Goal: Complete application form

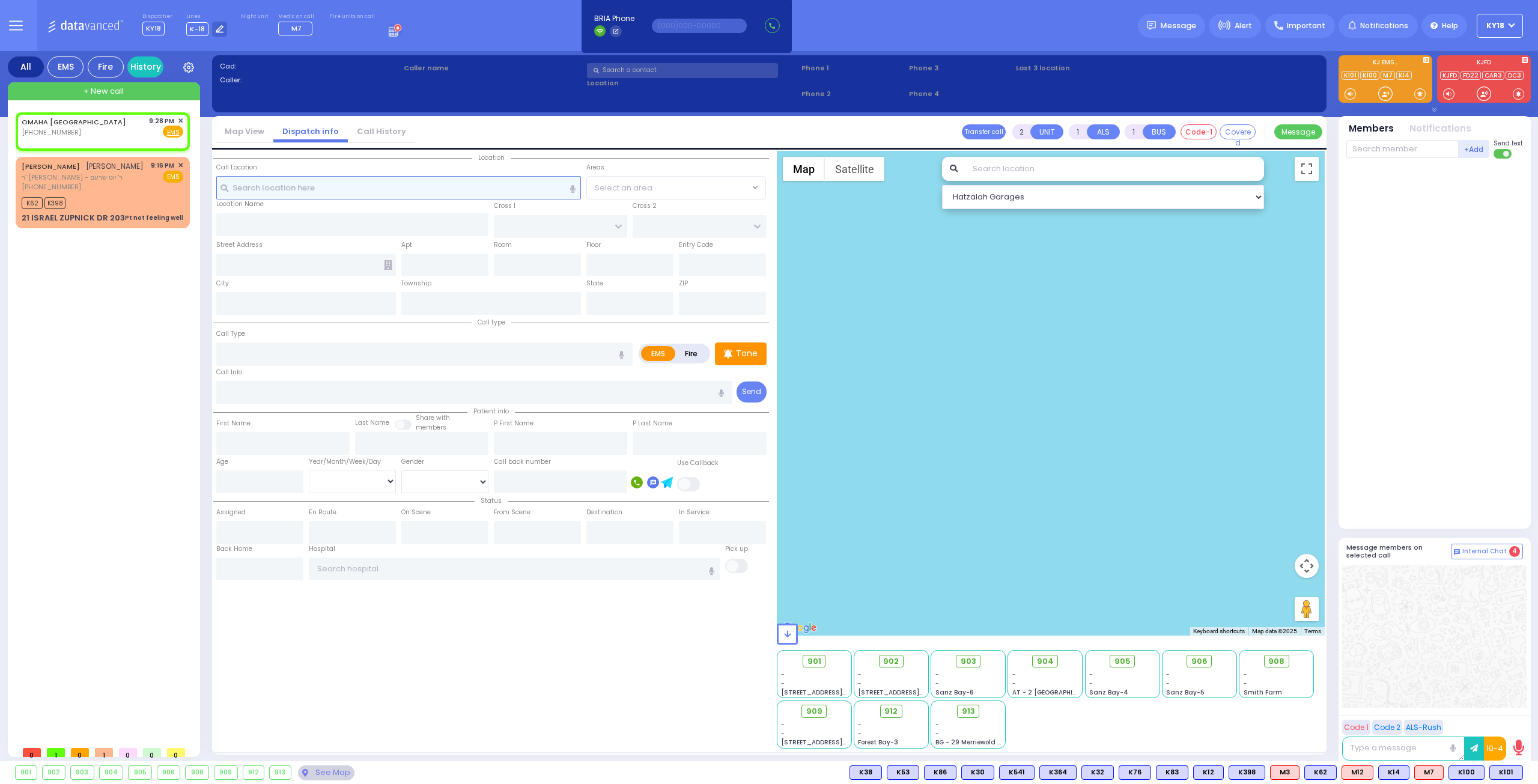
select select
radio input "true"
select select
type input "21:28"
select select "Hatzalah Garages"
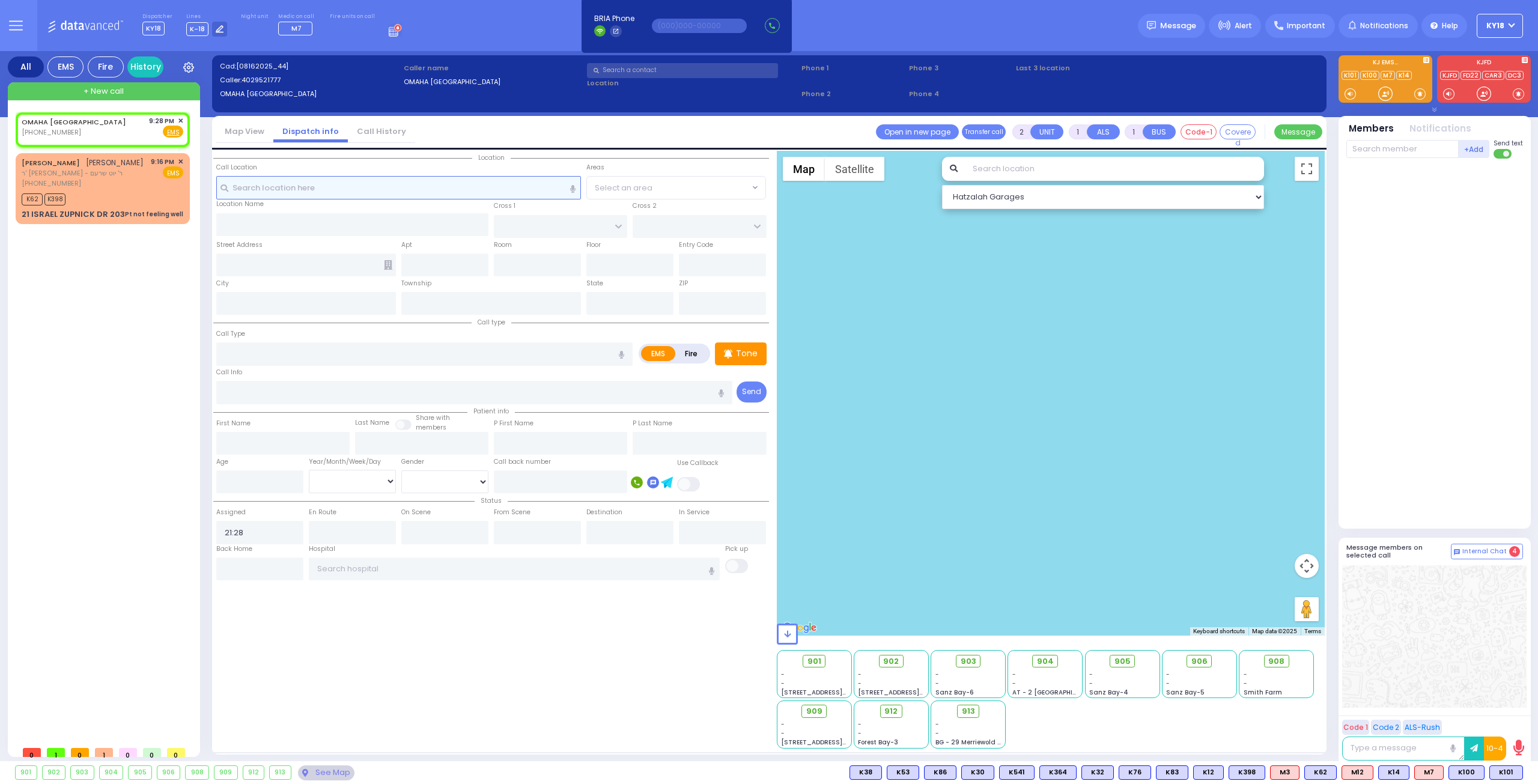
select select
radio input "true"
select select
select select "Hatzalah Garages"
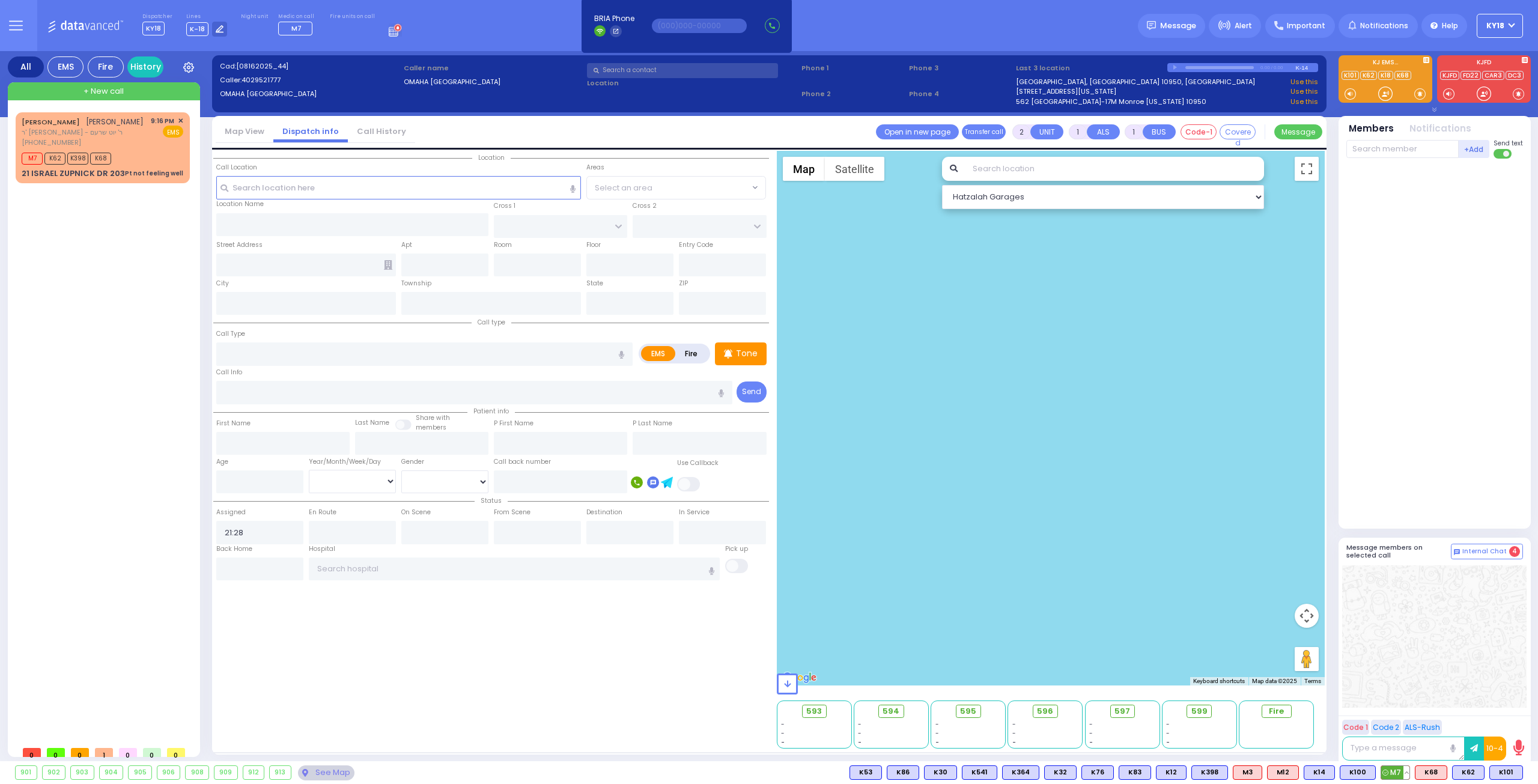
click at [1409, 772] on button at bounding box center [1406, 772] width 6 height 13
click at [1397, 663] on icon at bounding box center [1398, 669] width 12 height 12
click at [1401, 684] on icon at bounding box center [1398, 686] width 12 height 12
click at [1403, 703] on icon at bounding box center [1398, 702] width 12 height 12
click at [1403, 722] on icon at bounding box center [1398, 719] width 12 height 12
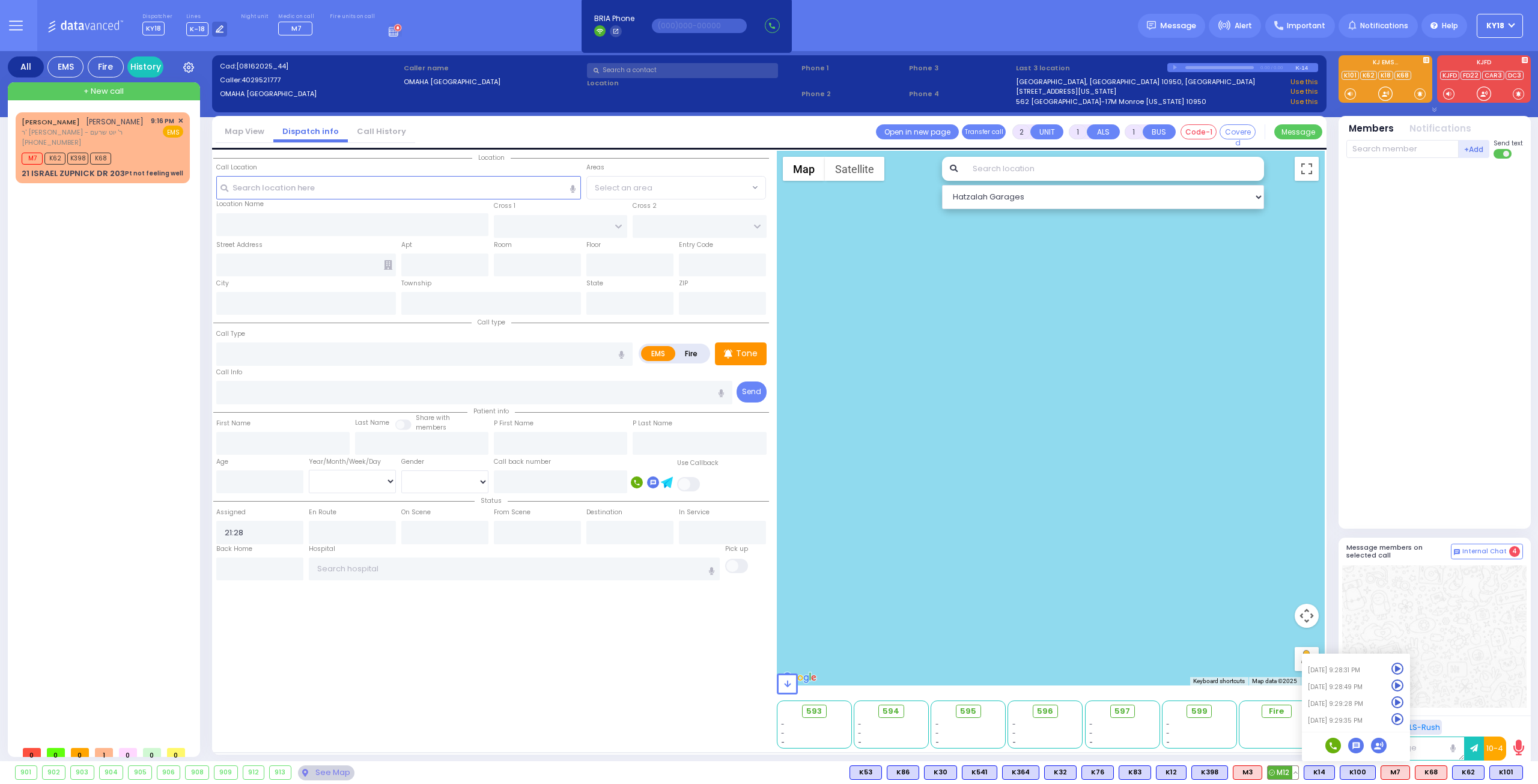
click at [1299, 771] on button at bounding box center [1295, 772] width 6 height 13
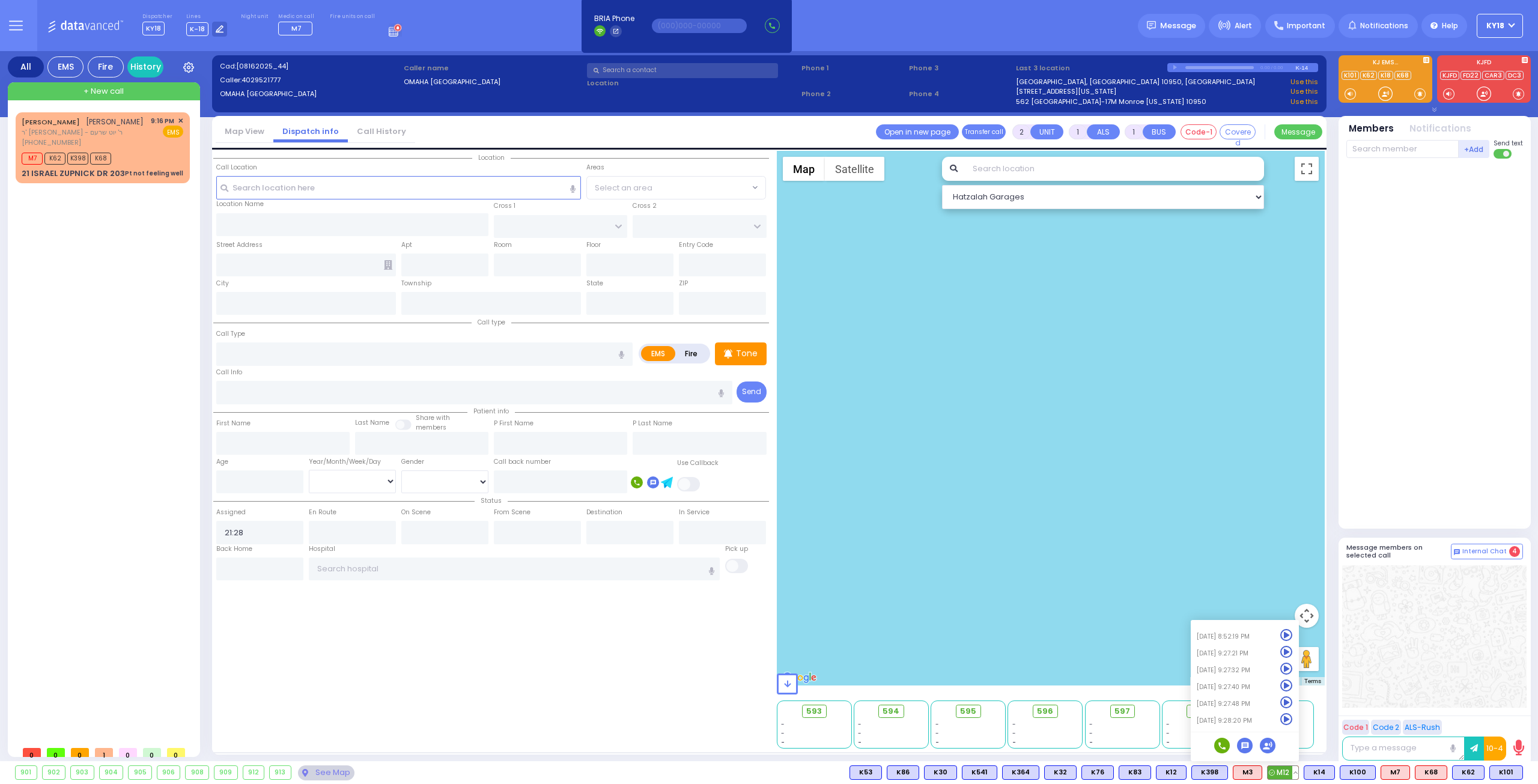
click at [1292, 716] on icon at bounding box center [1287, 719] width 12 height 12
click at [1388, 454] on div at bounding box center [1436, 341] width 179 height 355
